Goal: Task Accomplishment & Management: Manage account settings

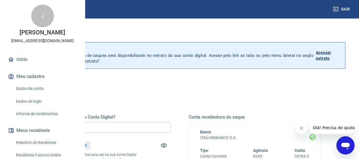
drag, startPoint x: 151, startPoint y: 135, endPoint x: 149, endPoint y: 132, distance: 3.4
click at [150, 135] on div "Quanto deseja sacar da Conta Digital? R$ 0,00 ​ Saldo total*: R$ 239,58 *Corres…" at bounding box center [105, 152] width 132 height 76
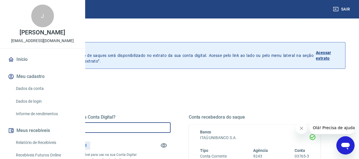
click at [149, 131] on input "R$ 0,00" at bounding box center [105, 127] width 132 height 11
type input "R$ 239,58"
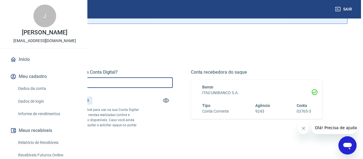
scroll to position [85, 0]
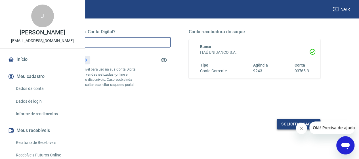
click at [280, 129] on button "Solicitar saque" at bounding box center [299, 124] width 44 height 11
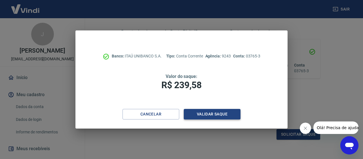
click at [212, 118] on button "Validar saque" at bounding box center [212, 114] width 57 height 11
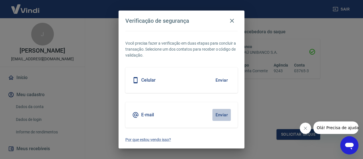
click at [213, 117] on button "Enviar" at bounding box center [222, 115] width 18 height 12
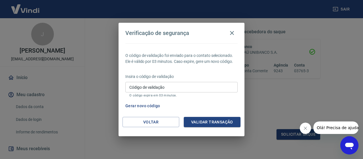
click at [196, 87] on input "Código de validação" at bounding box center [181, 87] width 112 height 11
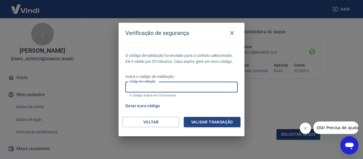
paste input "658547"
type input "658547"
click at [217, 120] on button "Validar transação" at bounding box center [212, 122] width 57 height 11
